Goal: Task Accomplishment & Management: Manage account settings

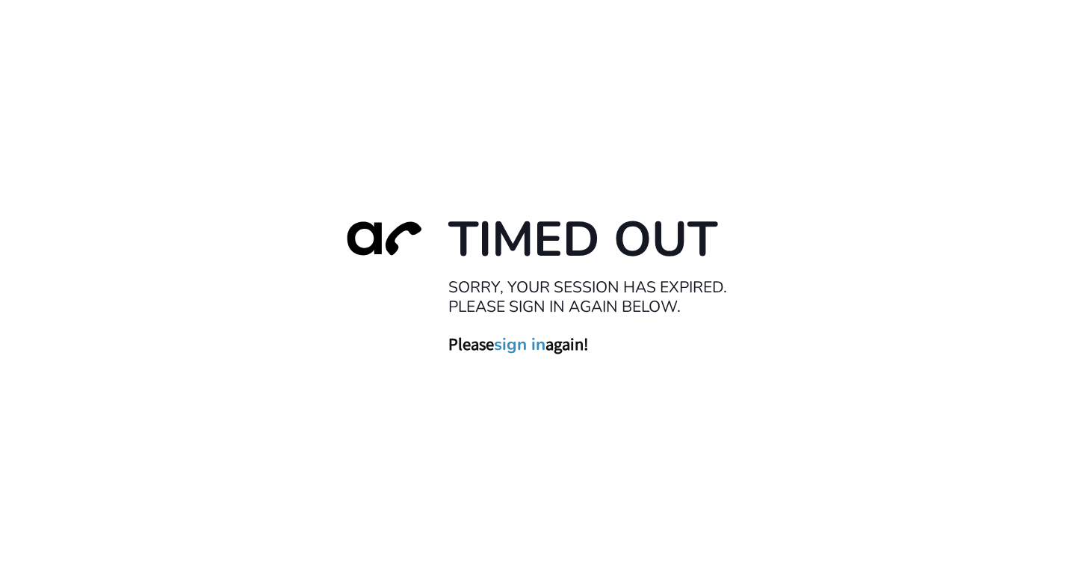
click at [530, 344] on link "sign in" at bounding box center [520, 343] width 52 height 21
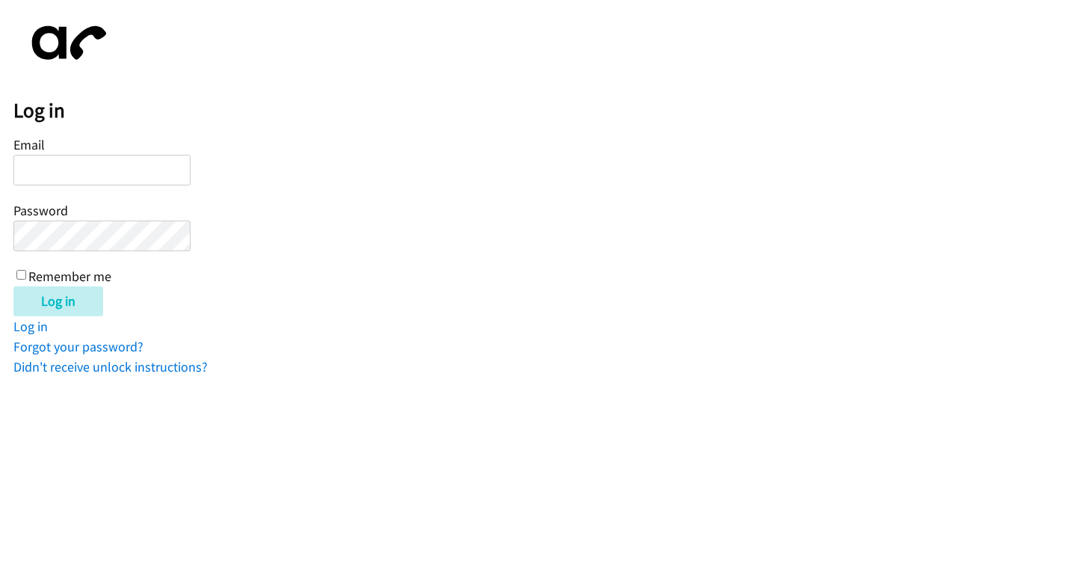
click at [138, 160] on input "Email" at bounding box center [101, 170] width 177 height 31
type input "E"
type input "[EMAIL_ADDRESS][DOMAIN_NAME]"
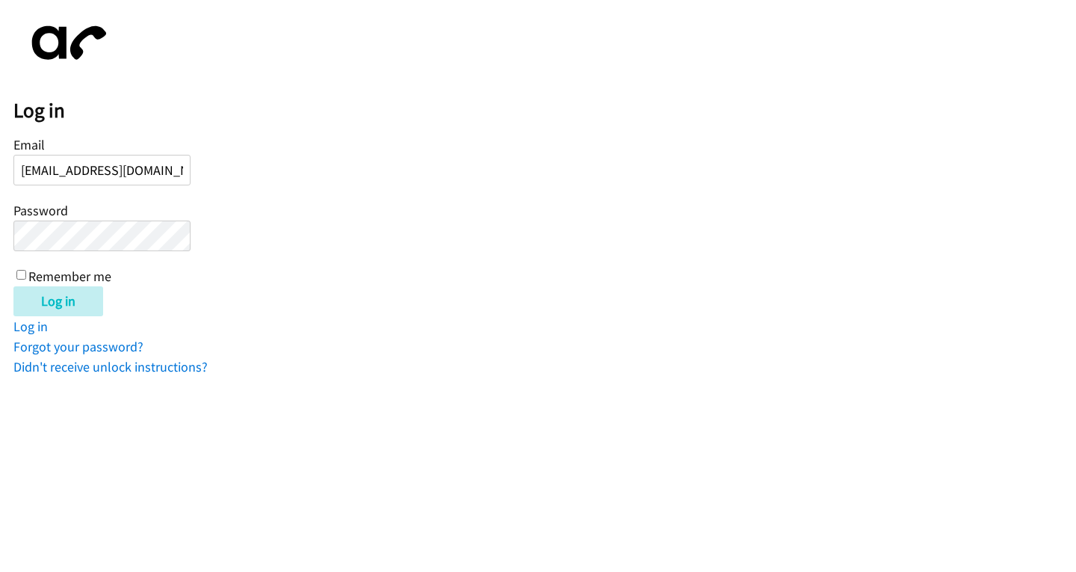
click at [13, 286] on input "Log in" at bounding box center [58, 301] width 90 height 30
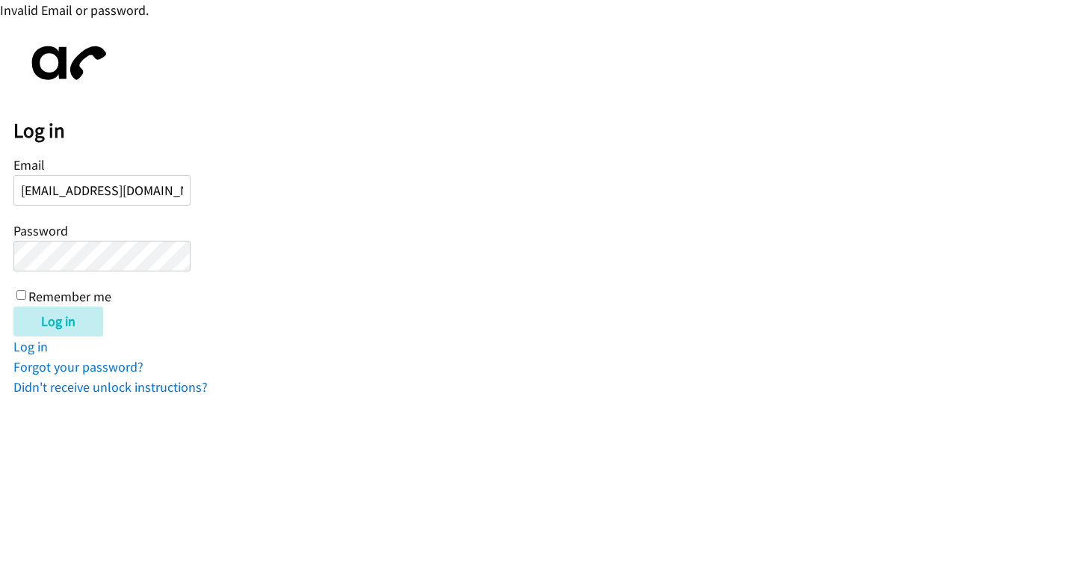
click at [77, 197] on input "[EMAIL_ADDRESS][DOMAIN_NAME]" at bounding box center [101, 190] width 177 height 31
click at [13, 306] on input "Log in" at bounding box center [58, 321] width 90 height 30
